Goal: Transaction & Acquisition: Purchase product/service

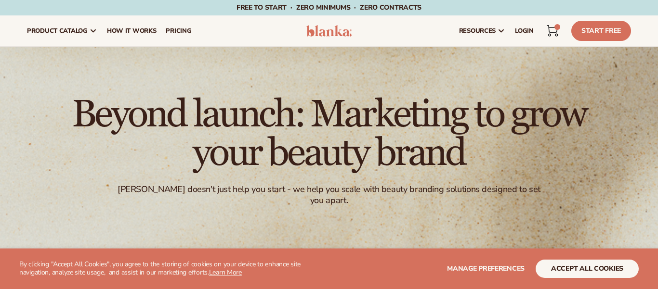
click at [549, 30] on icon at bounding box center [552, 29] width 11 height 7
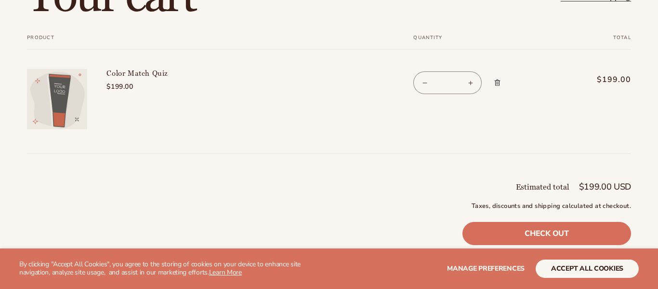
scroll to position [90, 0]
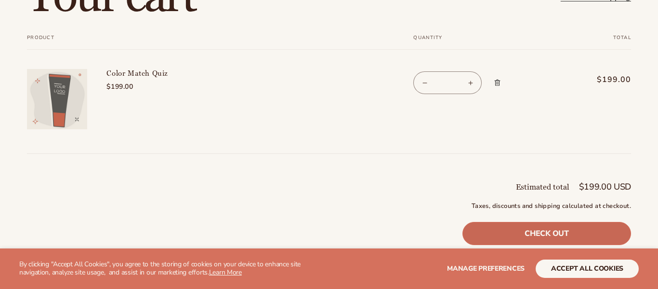
click at [479, 231] on link "Check out" at bounding box center [546, 233] width 169 height 23
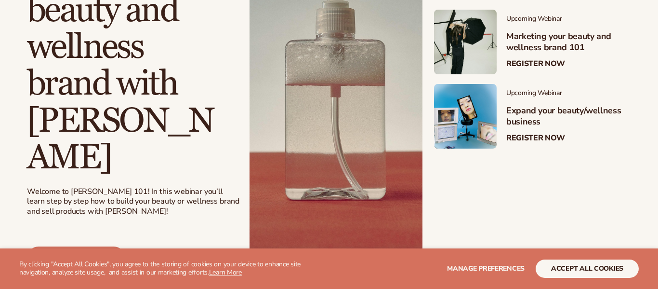
scroll to position [290, 0]
click at [66, 246] on link "Register now" at bounding box center [76, 257] width 98 height 23
